Goal: Transaction & Acquisition: Book appointment/travel/reservation

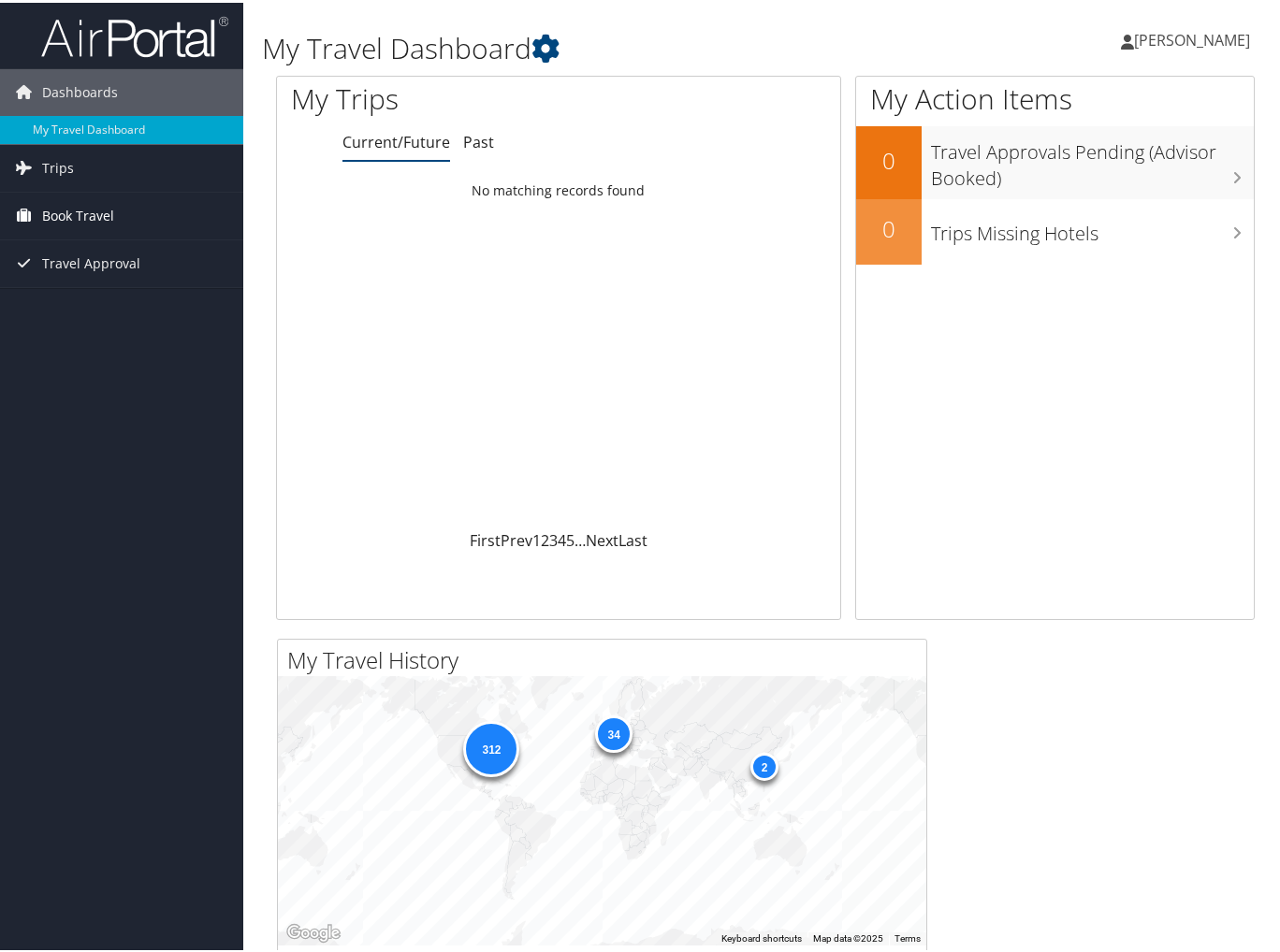
click at [105, 219] on span "Book Travel" at bounding box center [78, 213] width 72 height 47
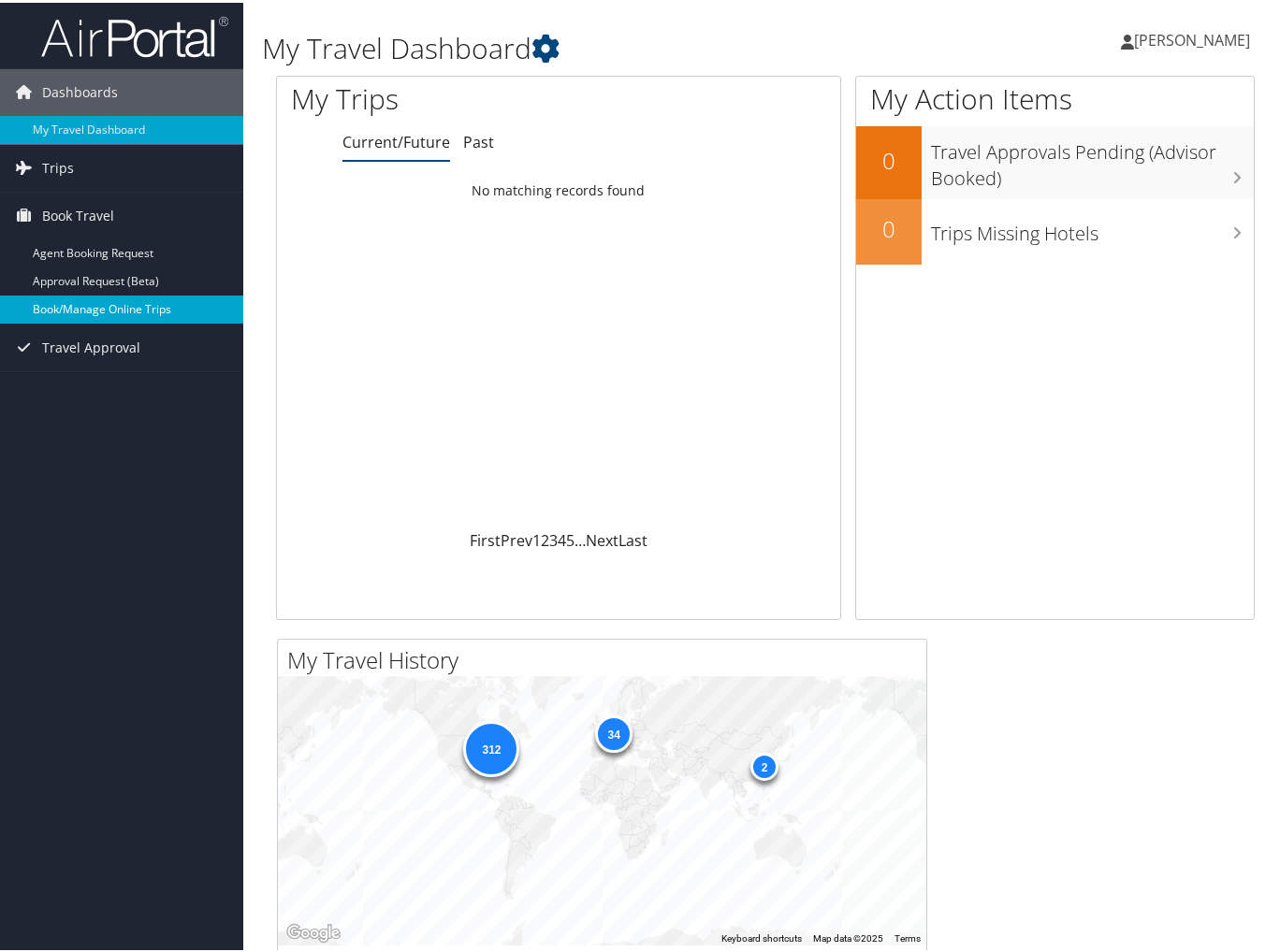
click at [142, 311] on link "Book/Manage Online Trips" at bounding box center [122, 307] width 243 height 28
